Goal: Navigation & Orientation: Find specific page/section

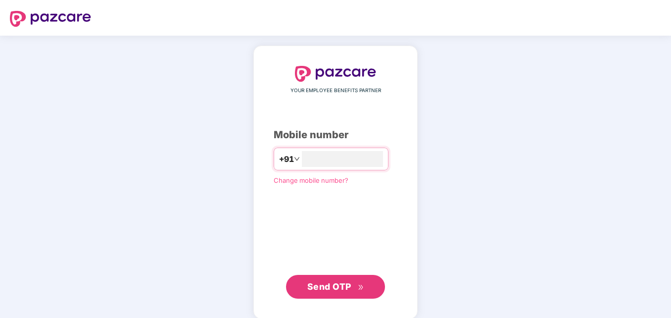
type input "**********"
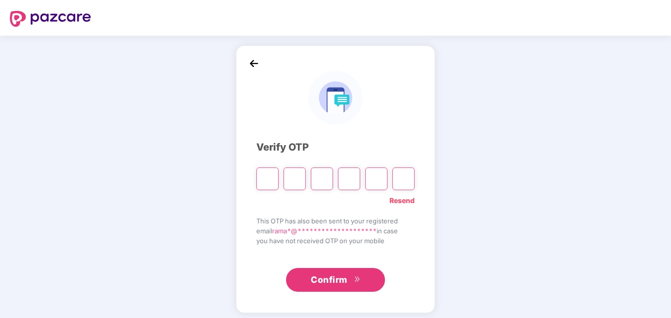
type input "*"
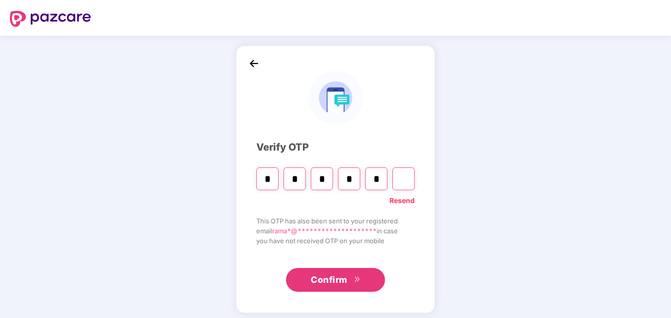
type input "*"
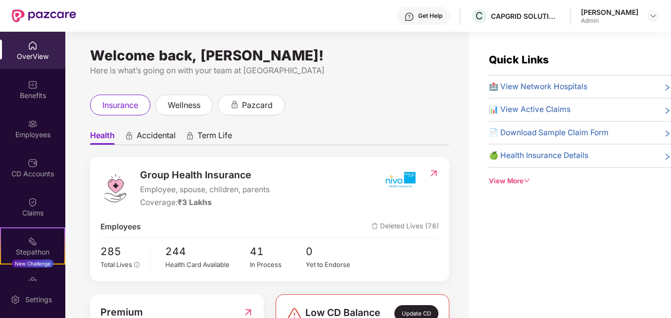
click at [439, 109] on div "insurance wellness pazcard" at bounding box center [269, 104] width 359 height 21
